Goal: Task Accomplishment & Management: Use online tool/utility

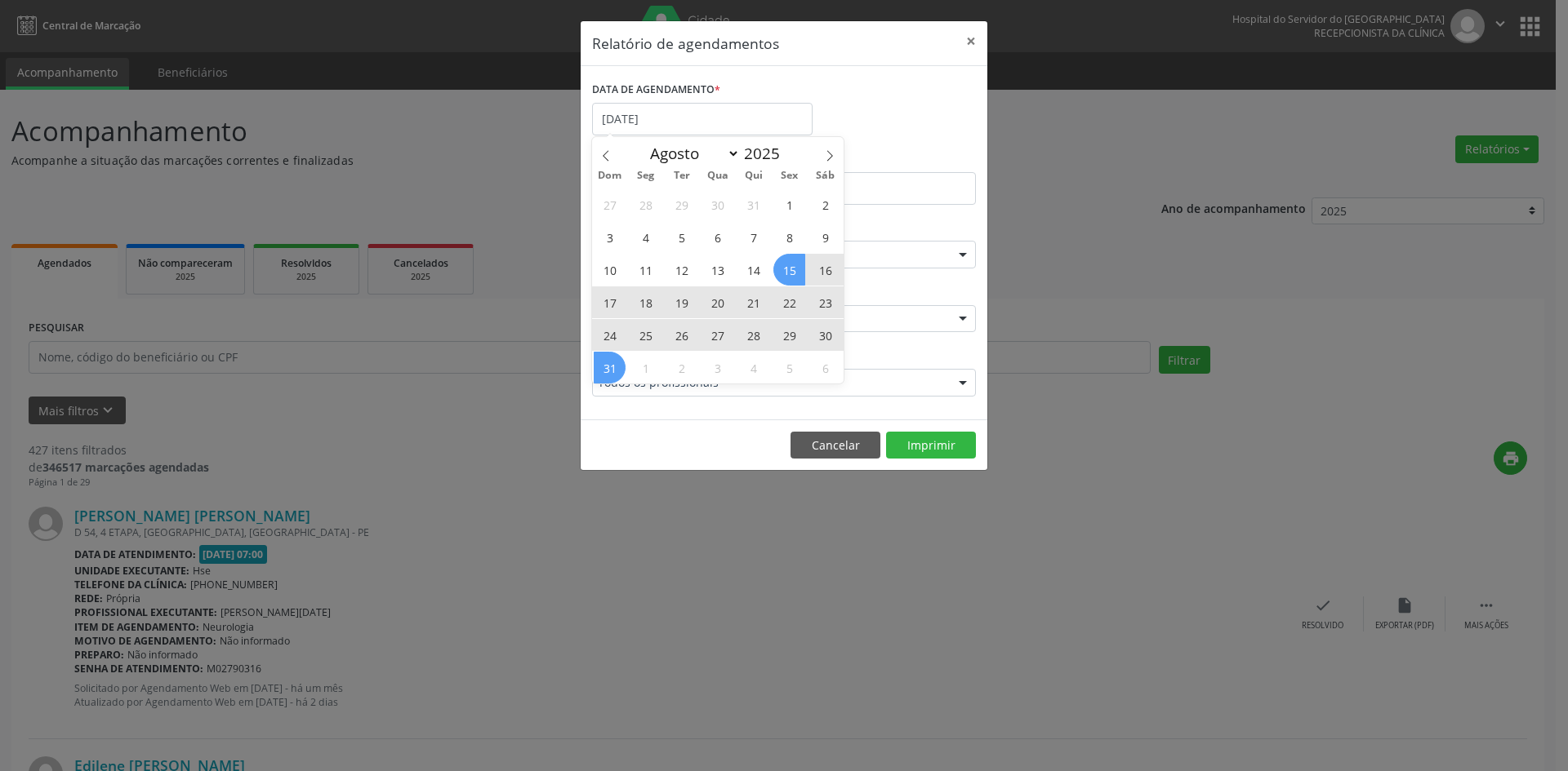
select select "7"
click at [603, 361] on div "27 28 29 30 31 1 2 3 4 5 6 7 8 9 10 11 12 13 14 15 16 17 18 19 20 21 22 23 24 2…" at bounding box center [718, 286] width 252 height 196
click at [595, 362] on span "31" at bounding box center [609, 368] width 31 height 31
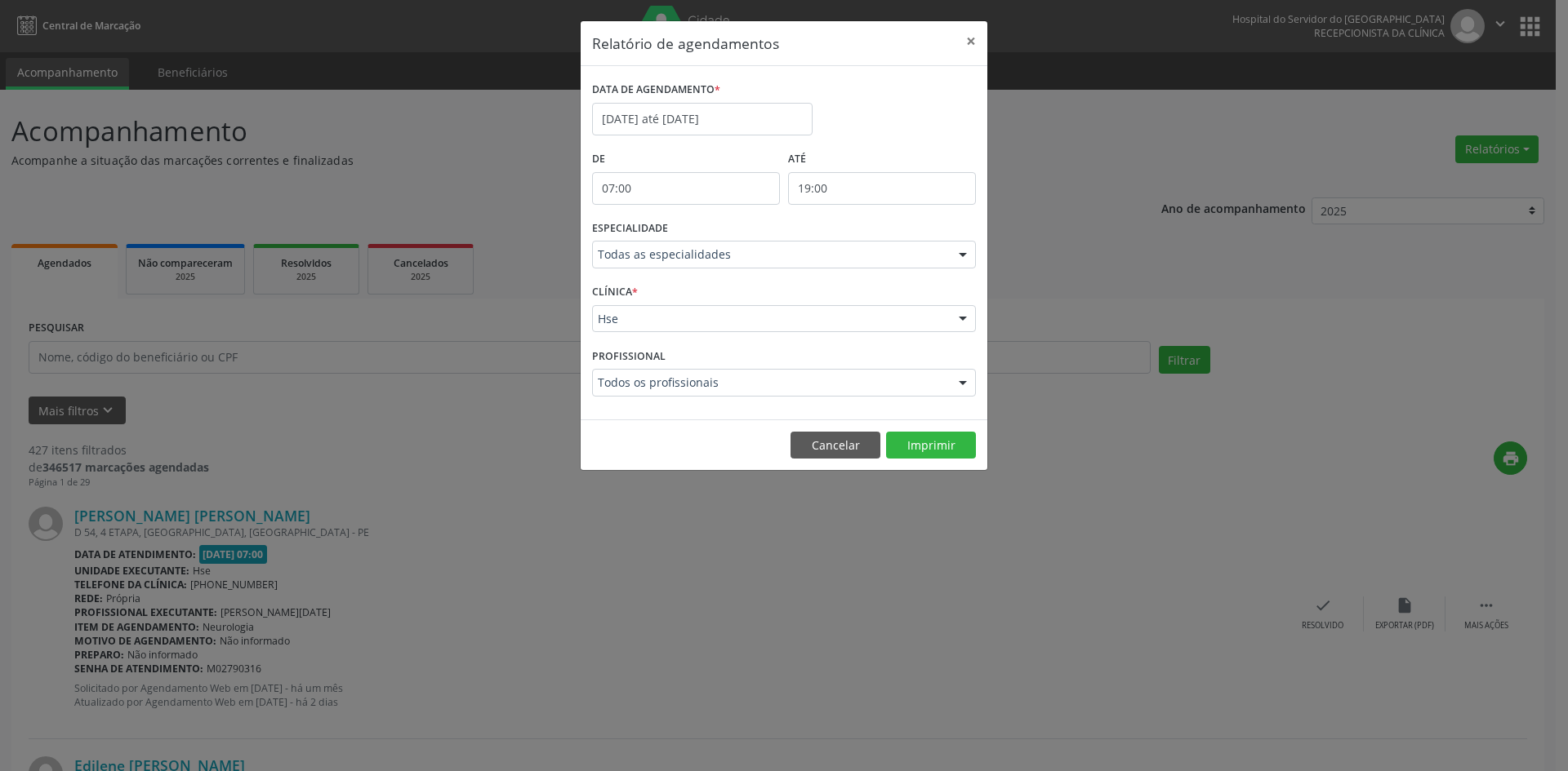
click at [977, 254] on div "ESPECIALIDADE Todas as especialidades Todas as especialidades Alergologia Angio…" at bounding box center [784, 248] width 392 height 64
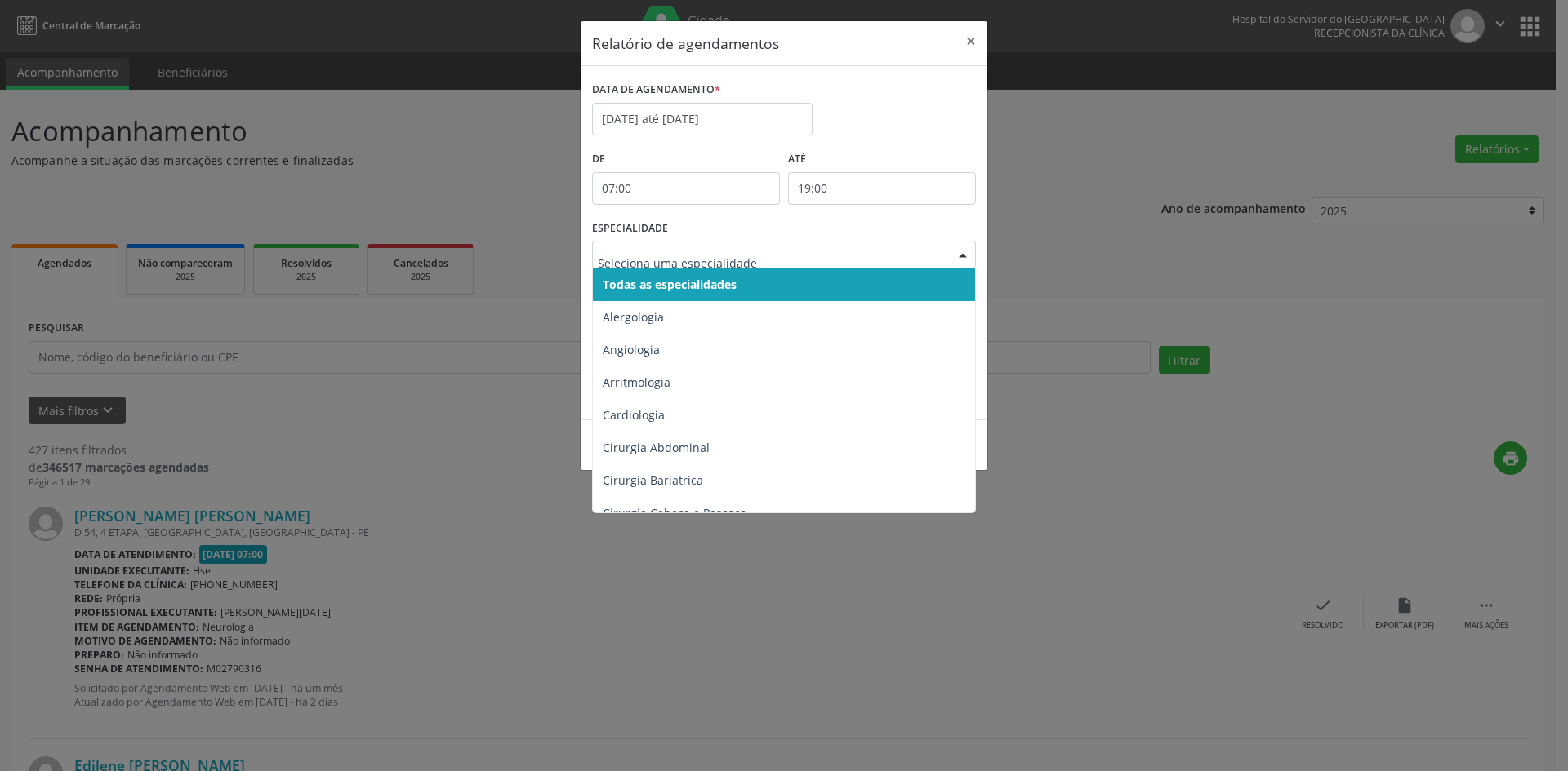
click at [965, 255] on div at bounding box center [963, 256] width 24 height 28
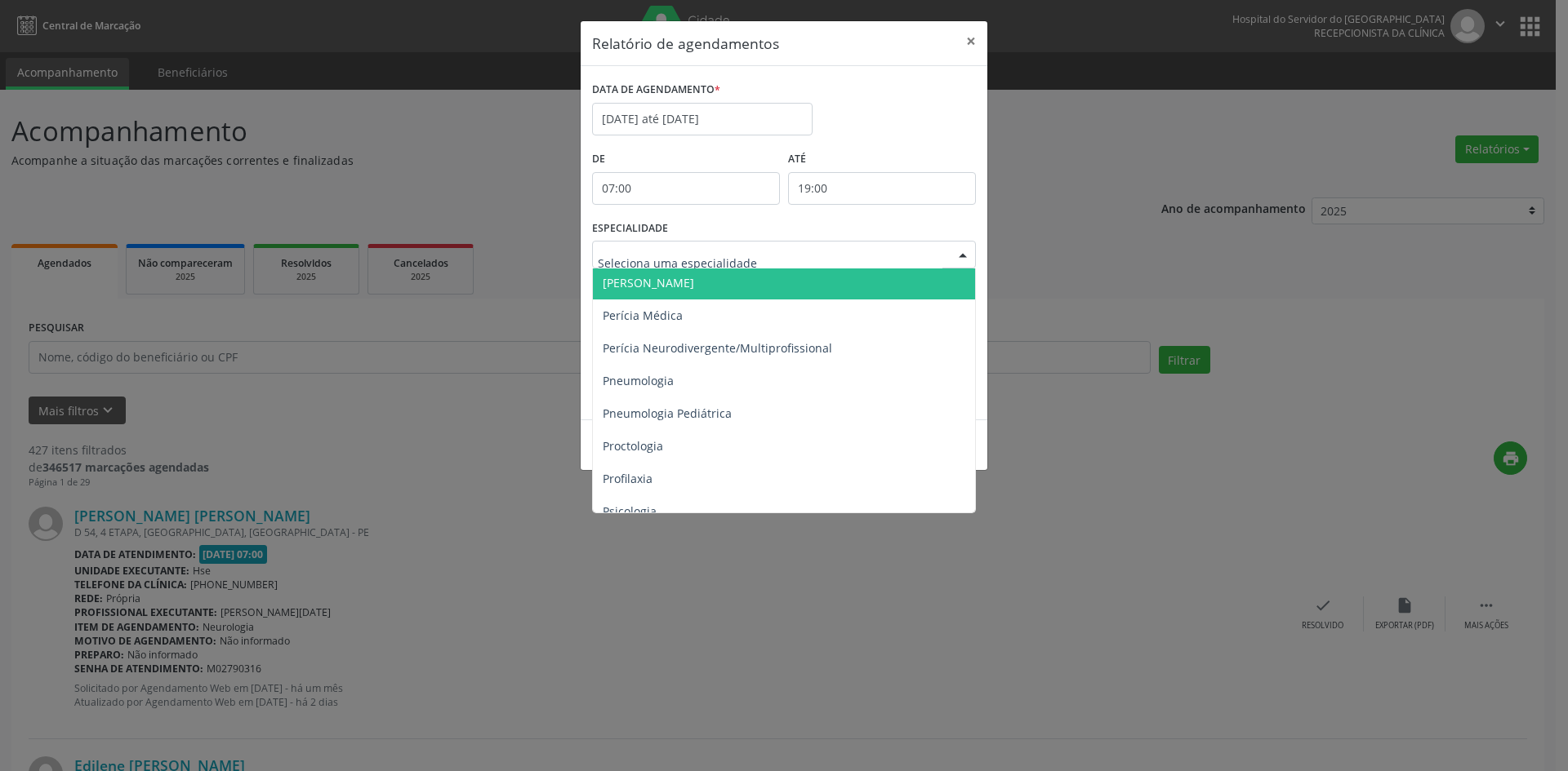
scroll to position [2530, 0]
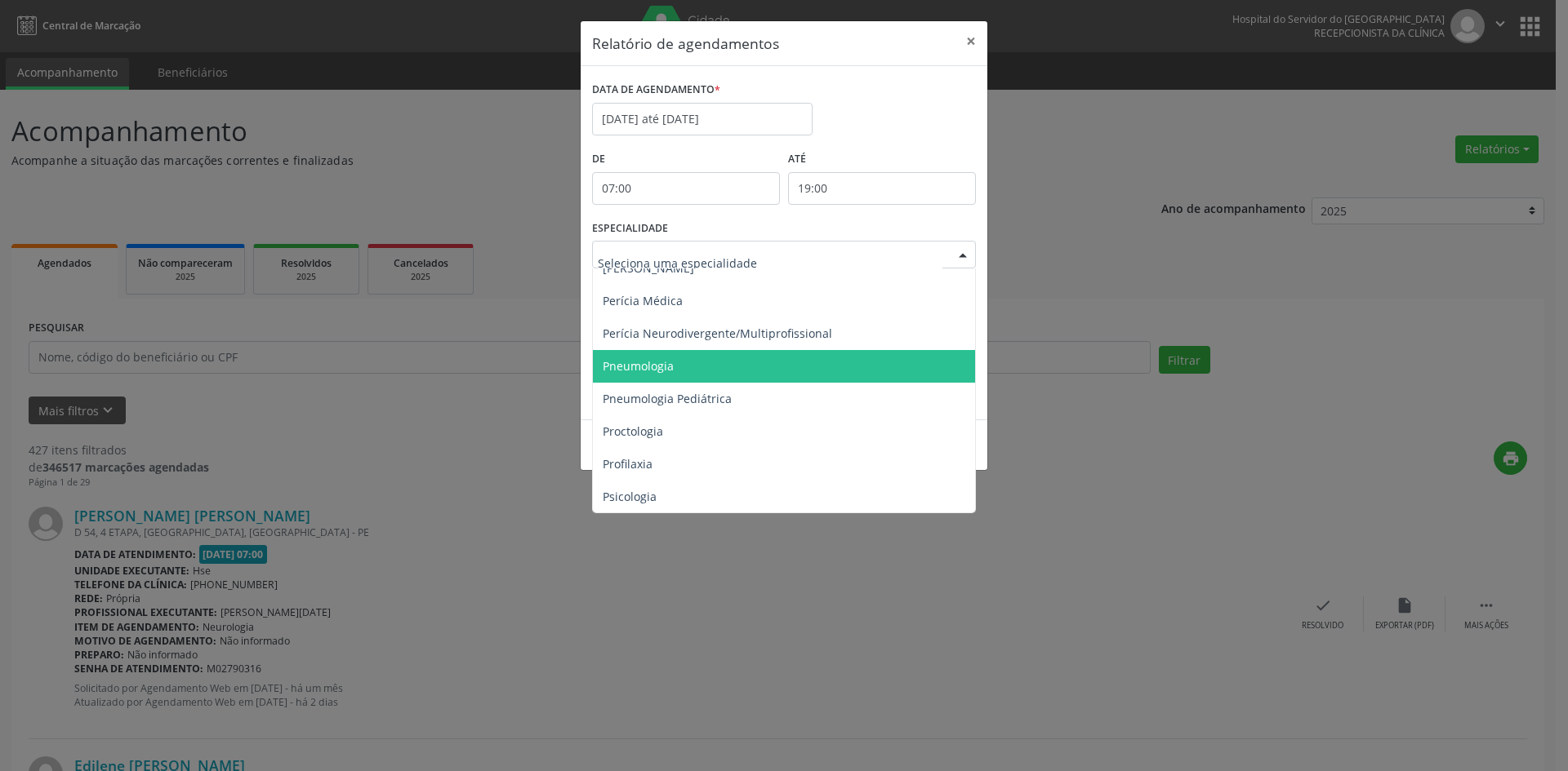
click at [646, 368] on span "Pneumologia" at bounding box center [638, 366] width 71 height 16
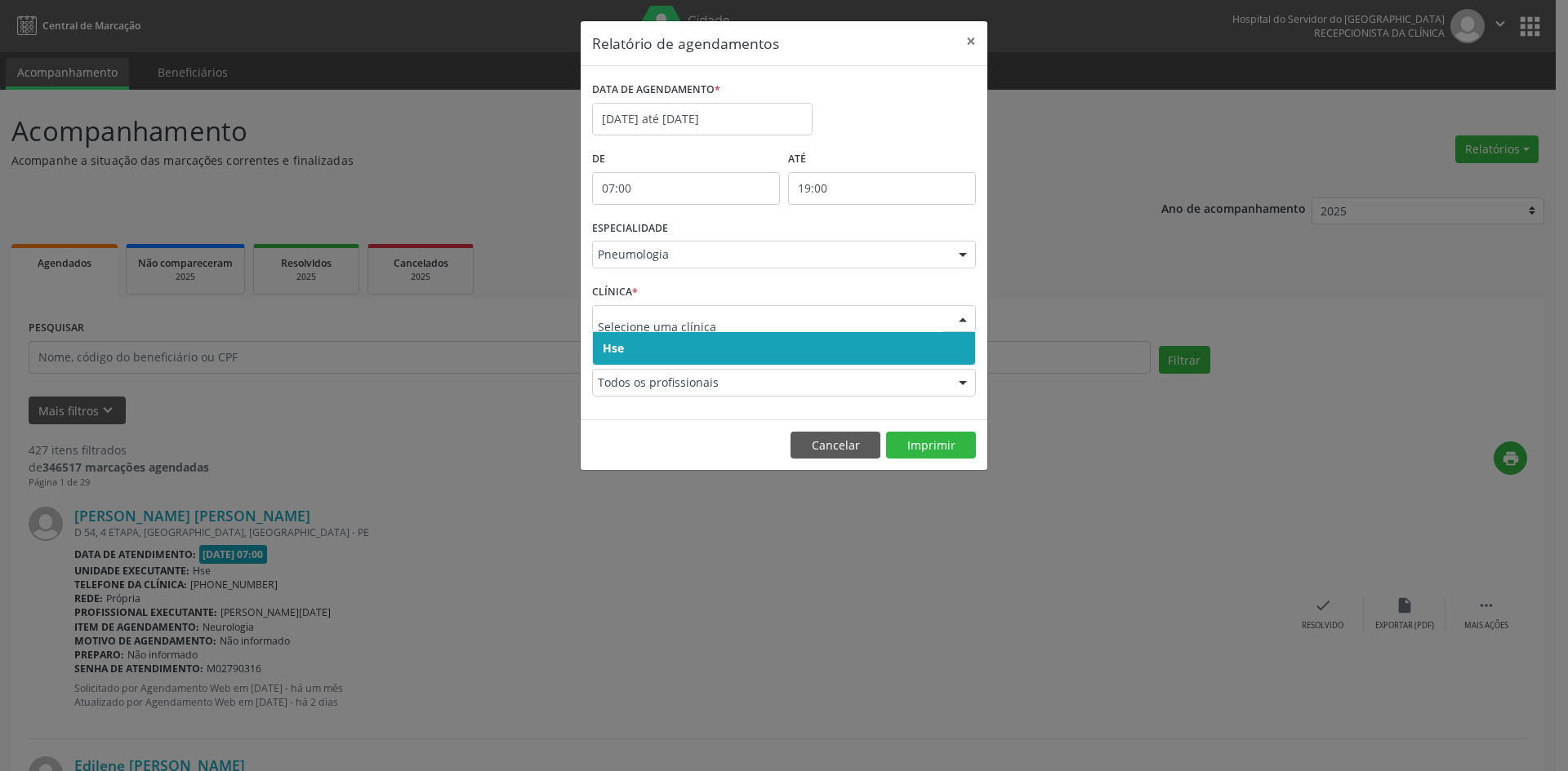
drag, startPoint x: 614, startPoint y: 345, endPoint x: 614, endPoint y: 336, distance: 9.0
click at [614, 343] on span "Hse" at bounding box center [613, 348] width 21 height 16
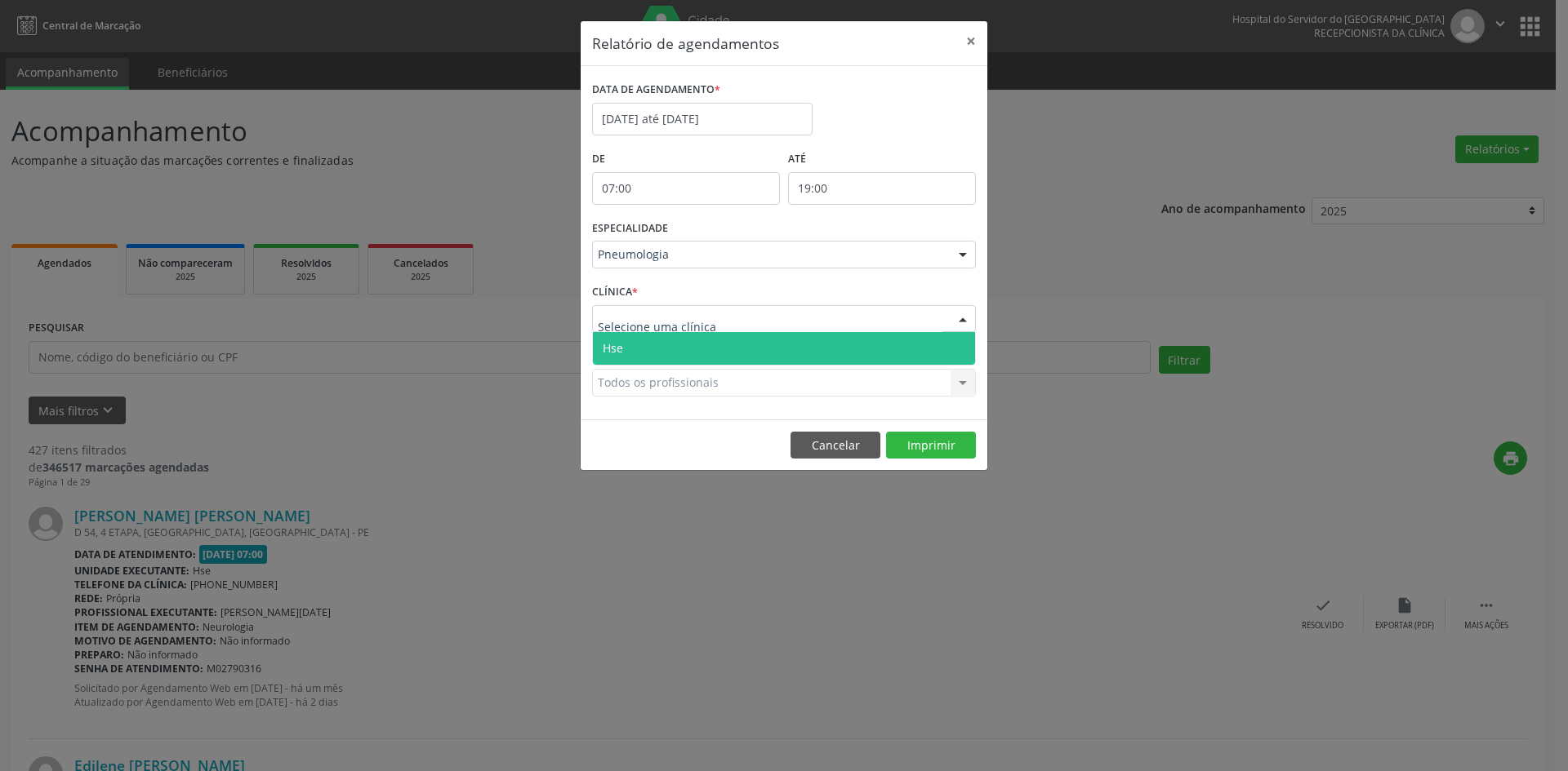
click at [618, 351] on span "Hse" at bounding box center [612, 348] width 20 height 16
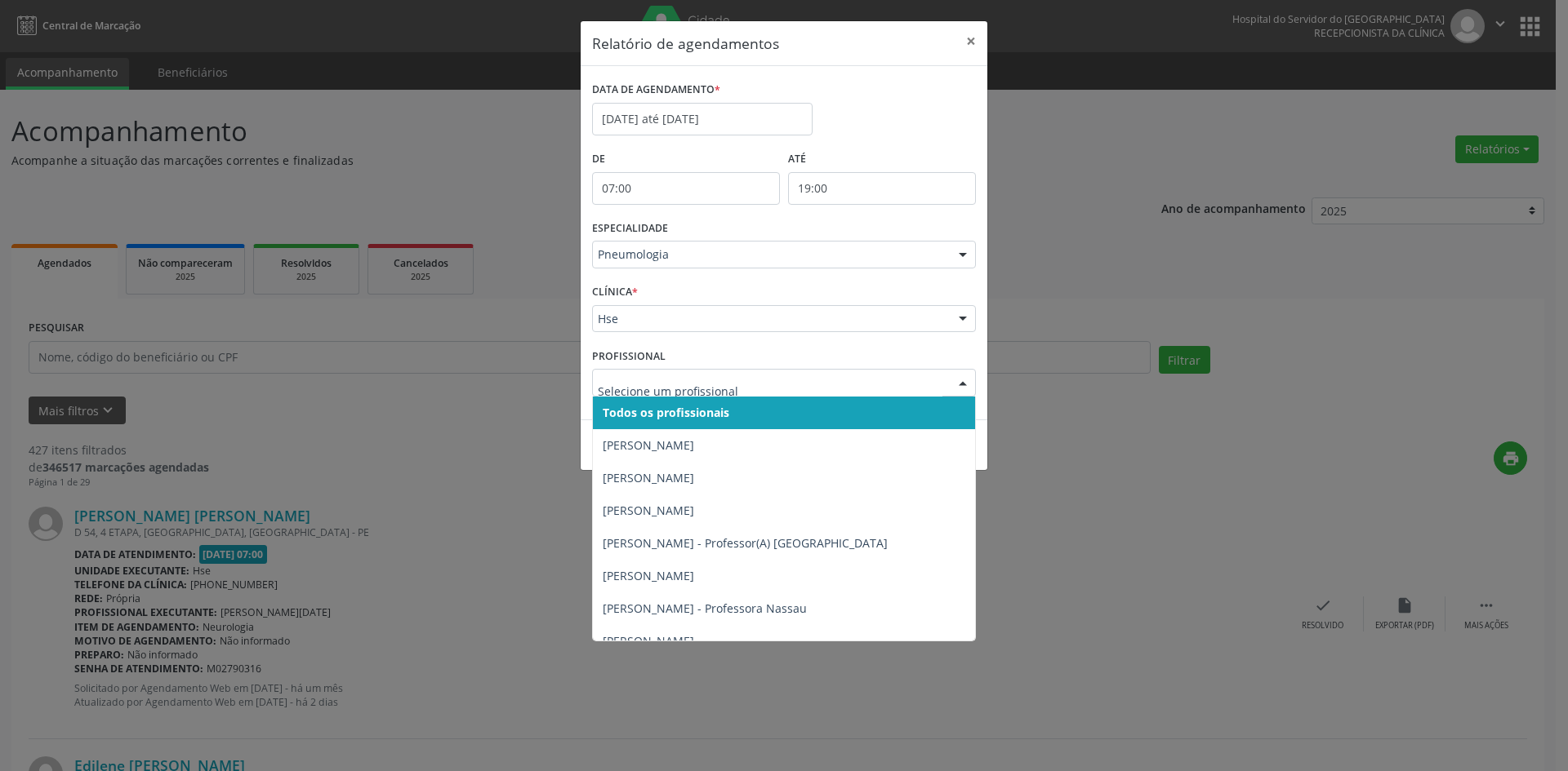
click at [626, 410] on span "Todos os profissionais" at bounding box center [666, 413] width 127 height 16
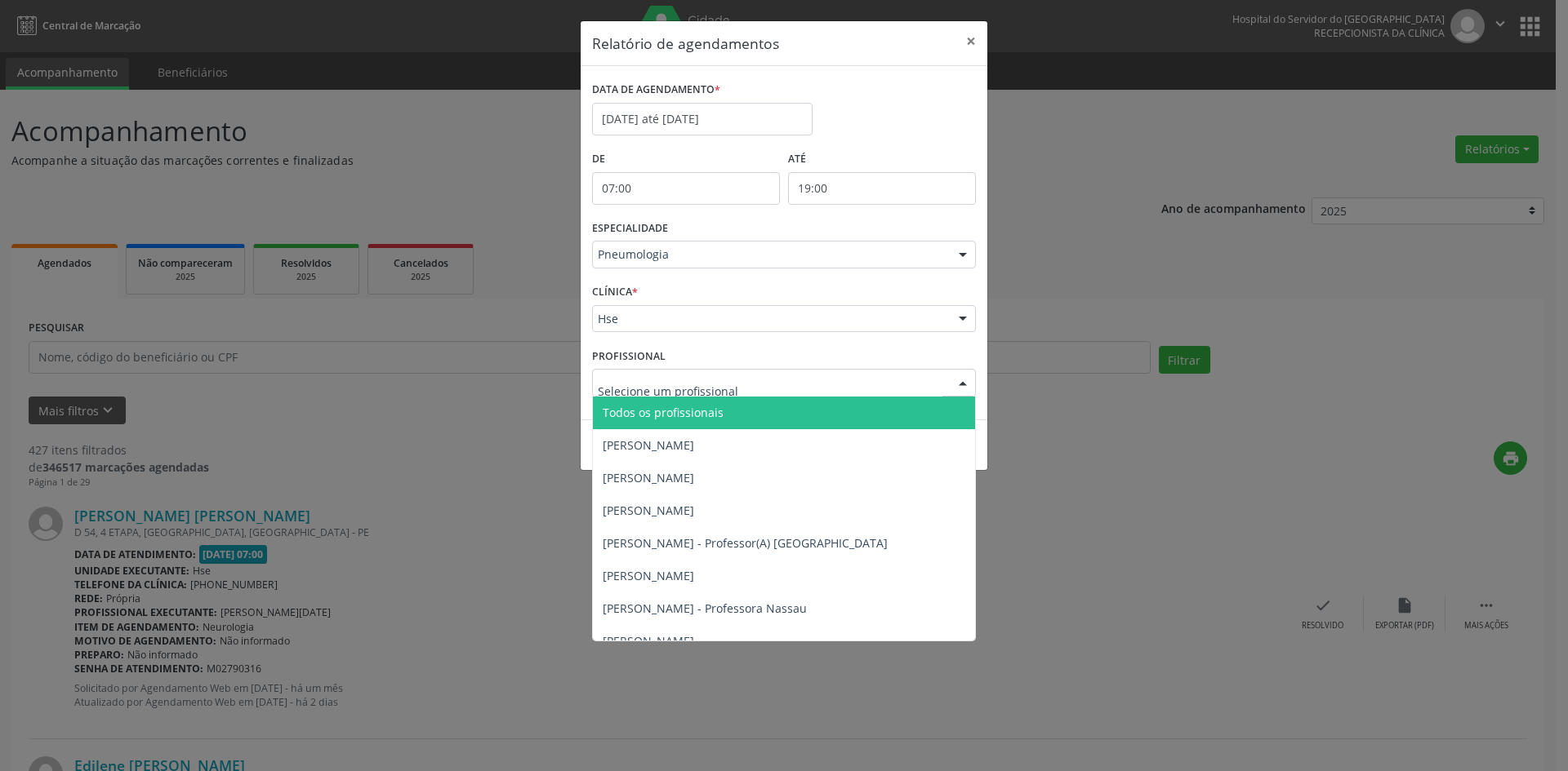
click at [636, 417] on span "Todos os profissionais" at bounding box center [663, 413] width 121 height 16
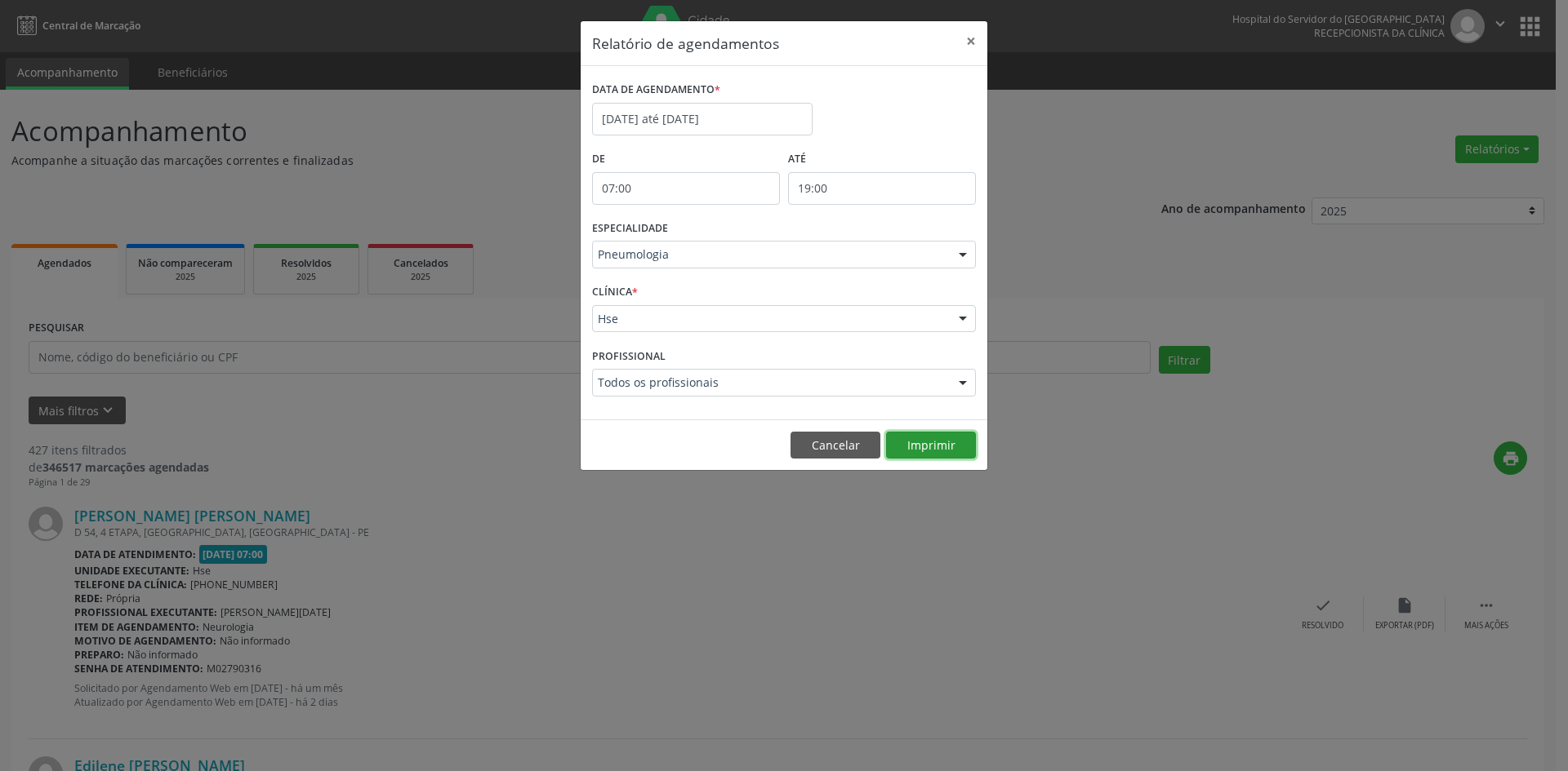
click at [931, 444] on button "Imprimir" at bounding box center [930, 445] width 90 height 28
